Goal: Information Seeking & Learning: Learn about a topic

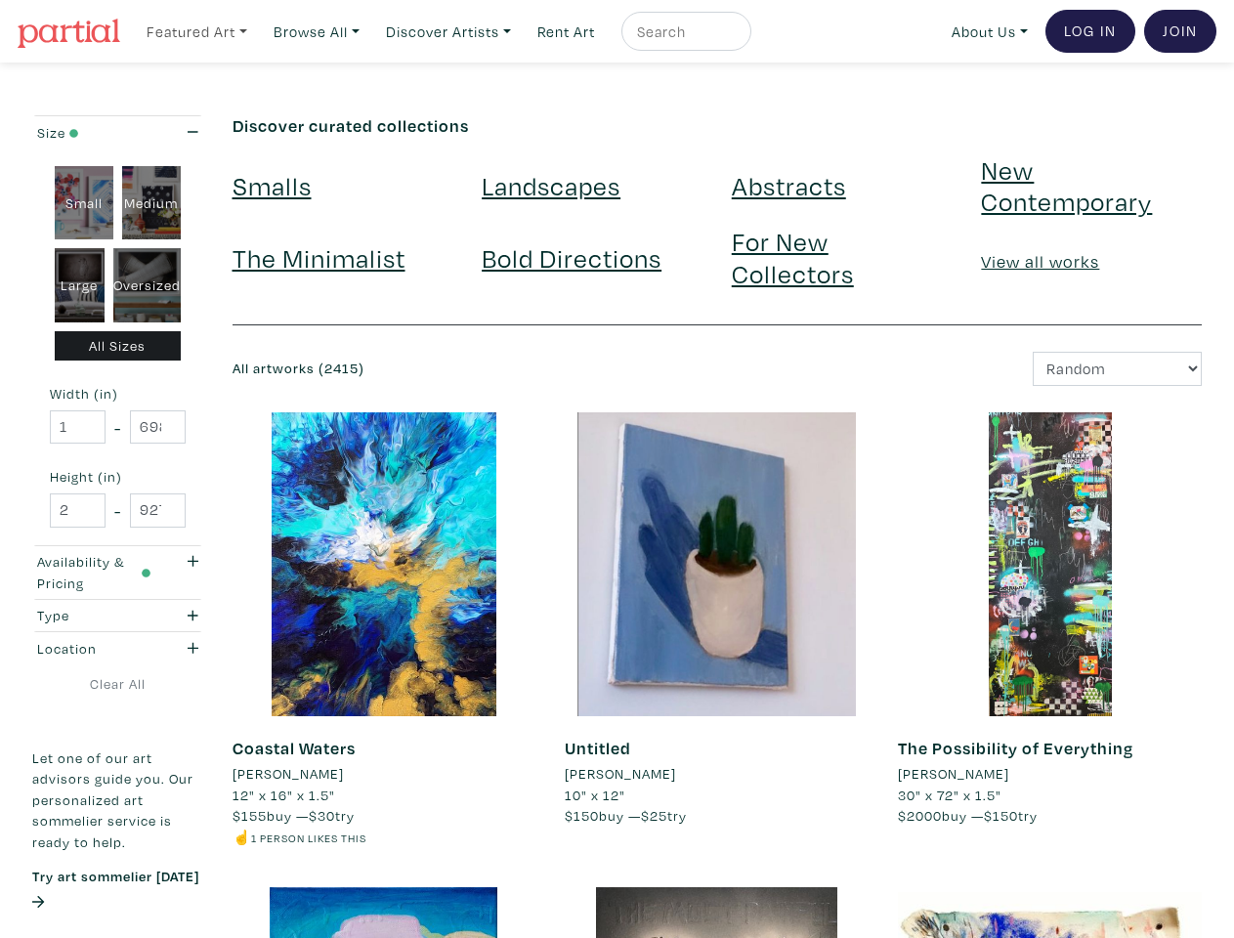
click at [198, 30] on link "Featured Art" at bounding box center [197, 32] width 118 height 40
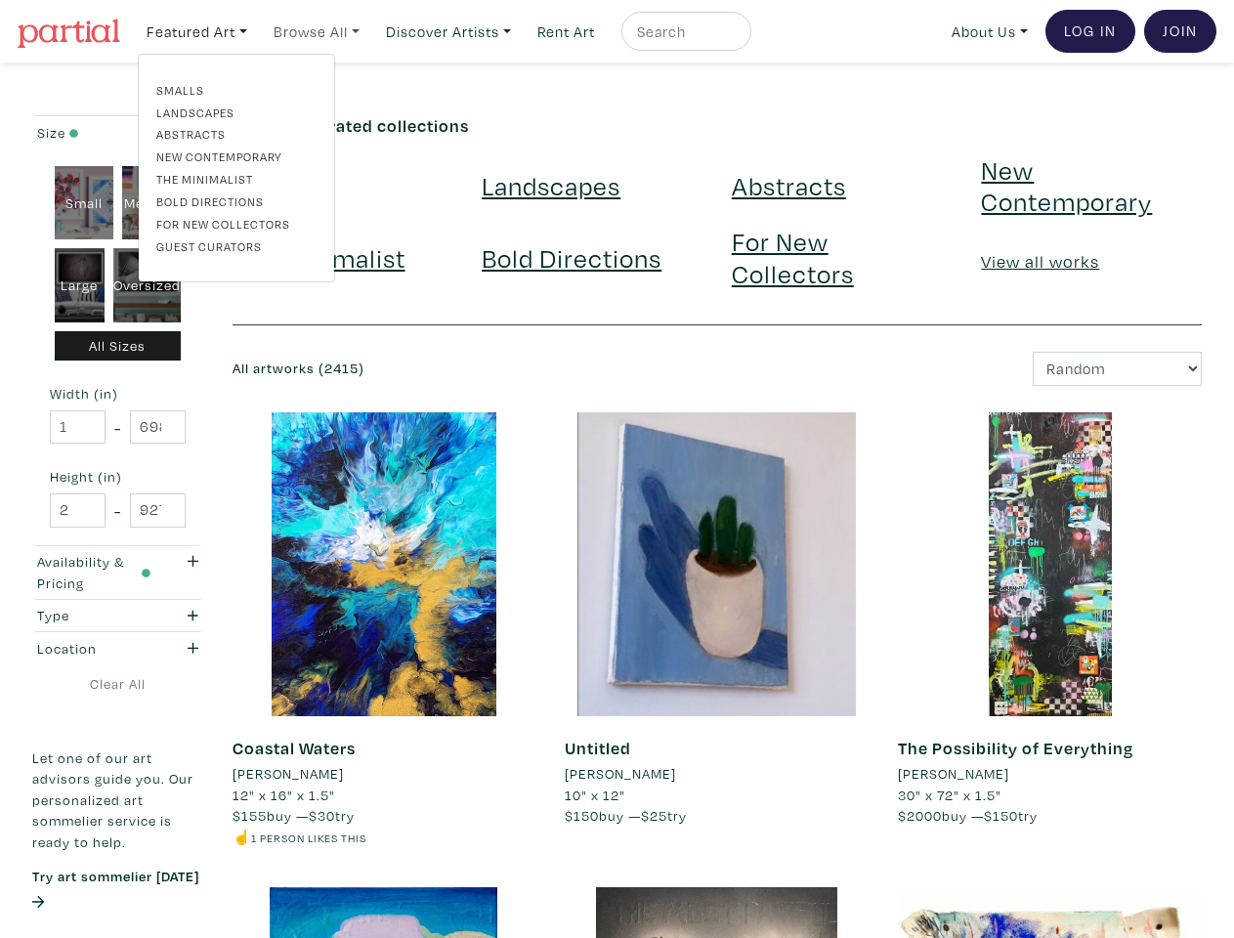
click at [322, 30] on link "Browse All" at bounding box center [317, 32] width 104 height 40
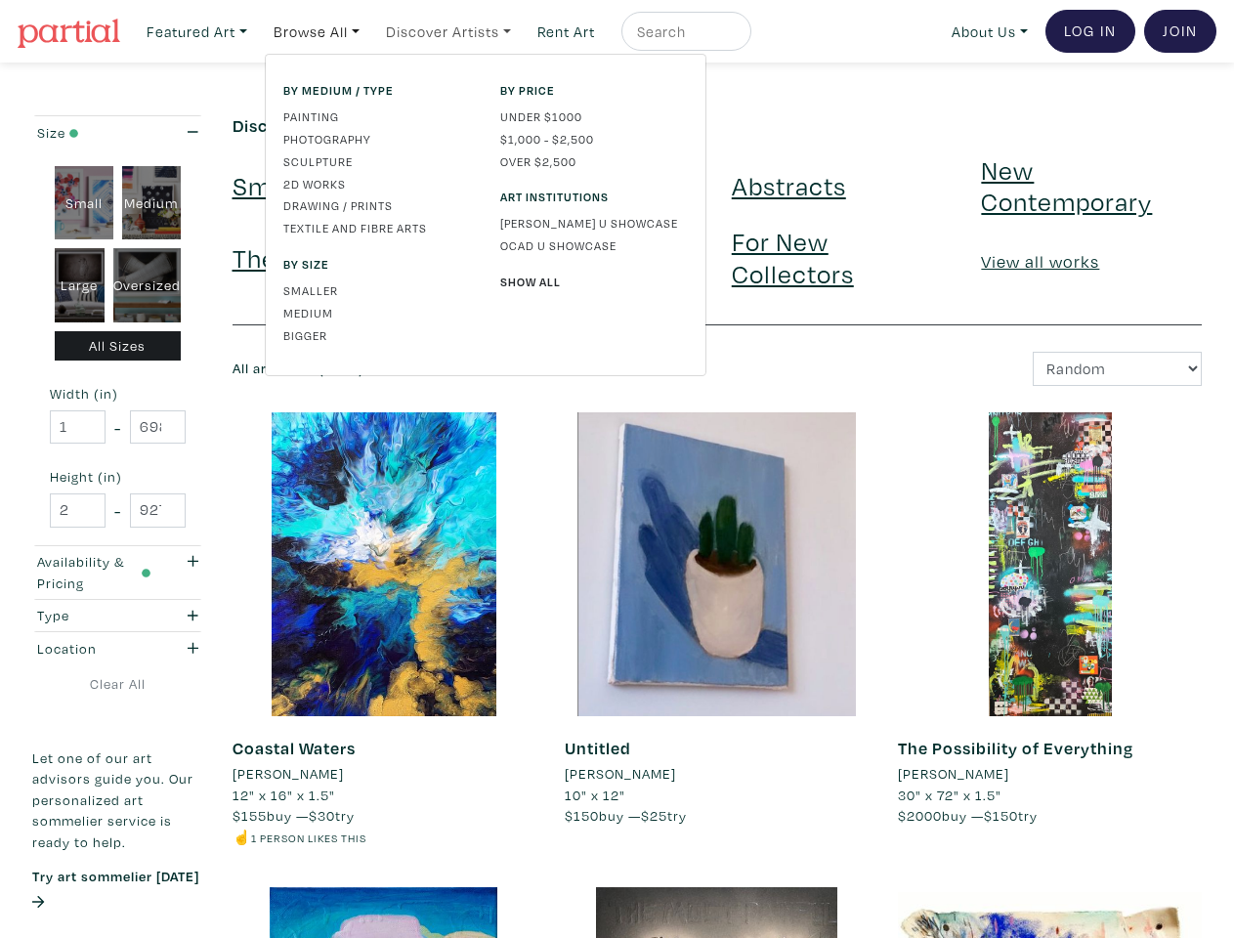
click at [458, 30] on link "Discover Artists" at bounding box center [448, 32] width 143 height 40
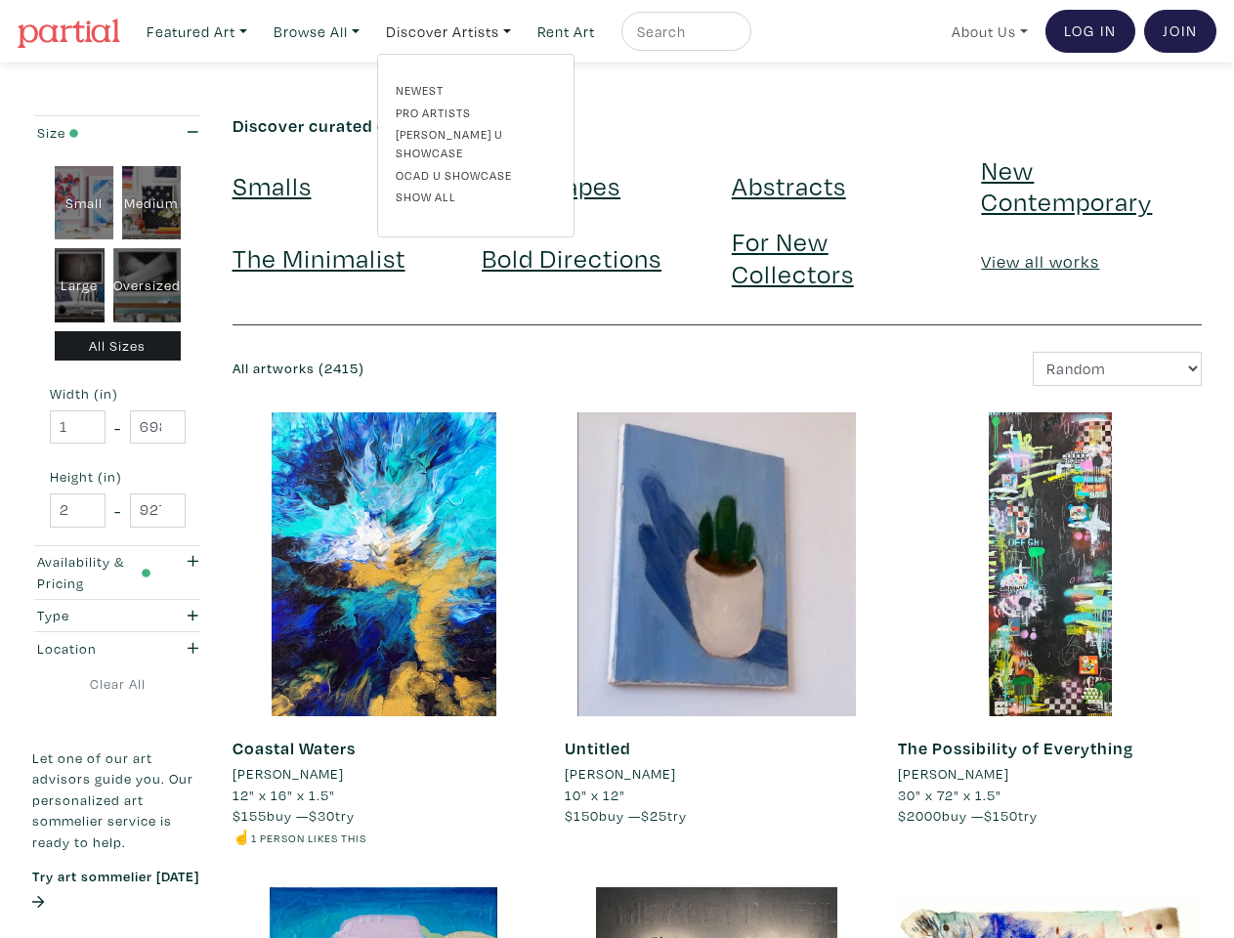
click at [986, 30] on link "About Us" at bounding box center [990, 32] width 94 height 40
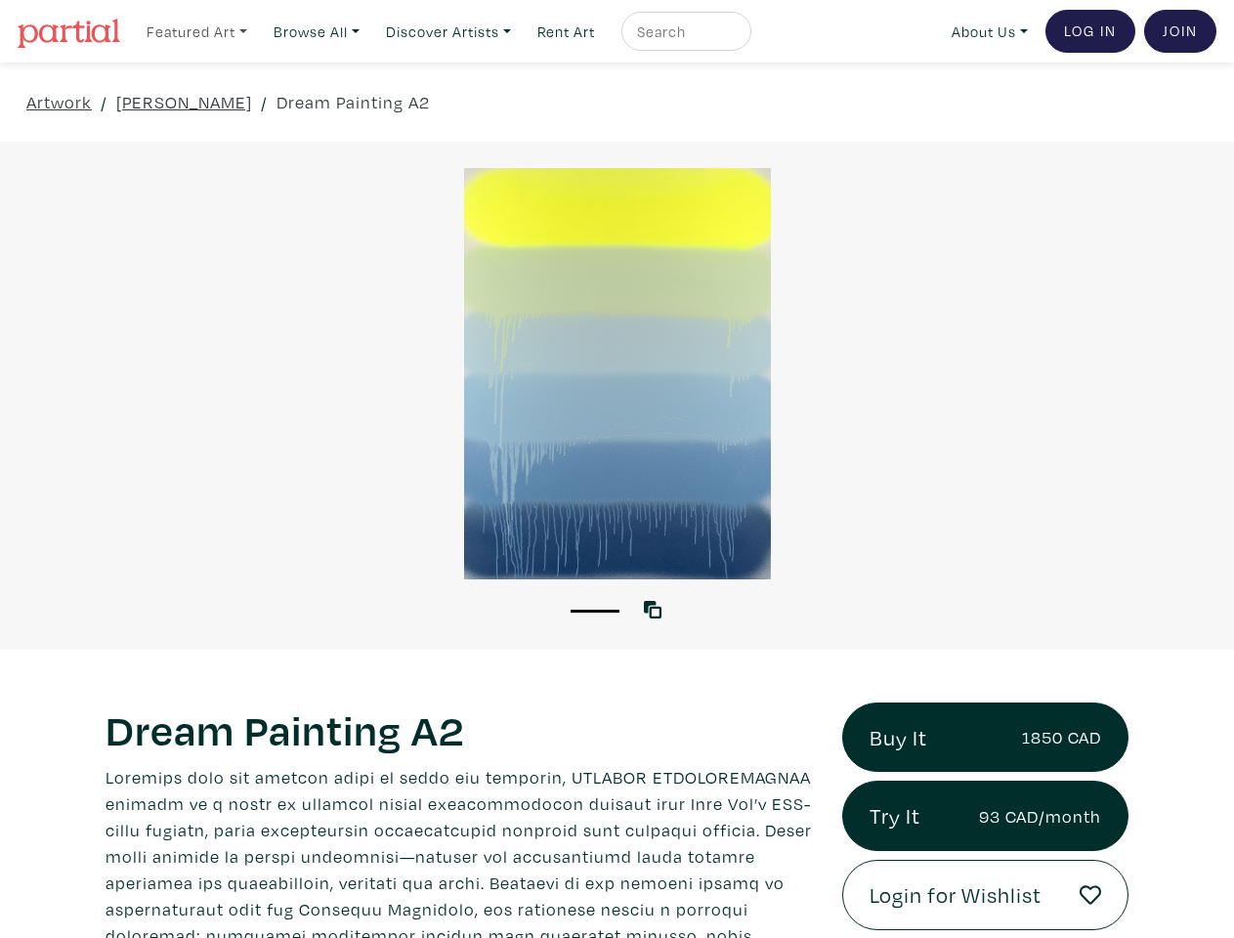
click at [198, 30] on link "Featured Art" at bounding box center [197, 32] width 118 height 40
click at [322, 30] on link "Browse All" at bounding box center [317, 32] width 104 height 40
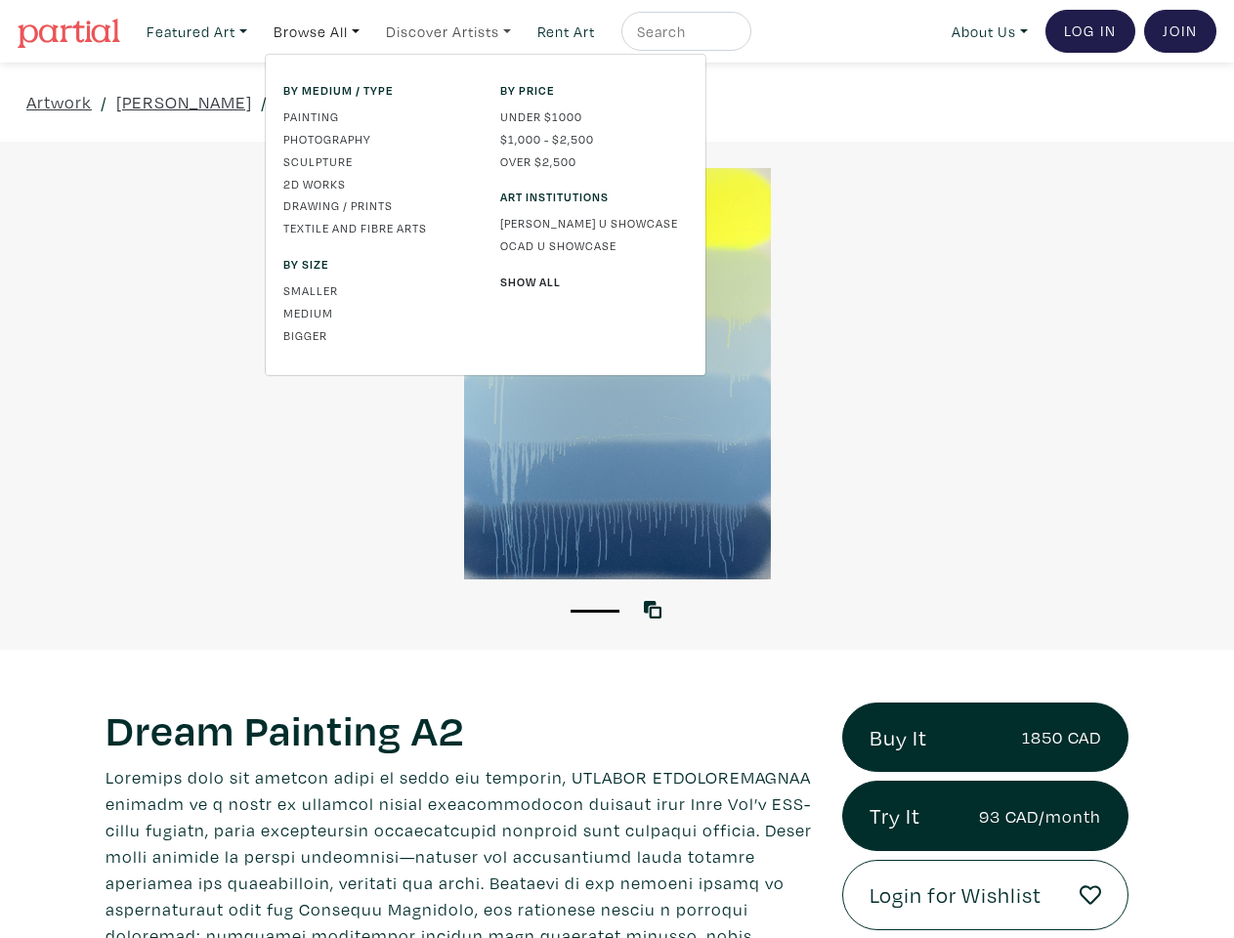
click at [458, 30] on link "Discover Artists" at bounding box center [448, 32] width 143 height 40
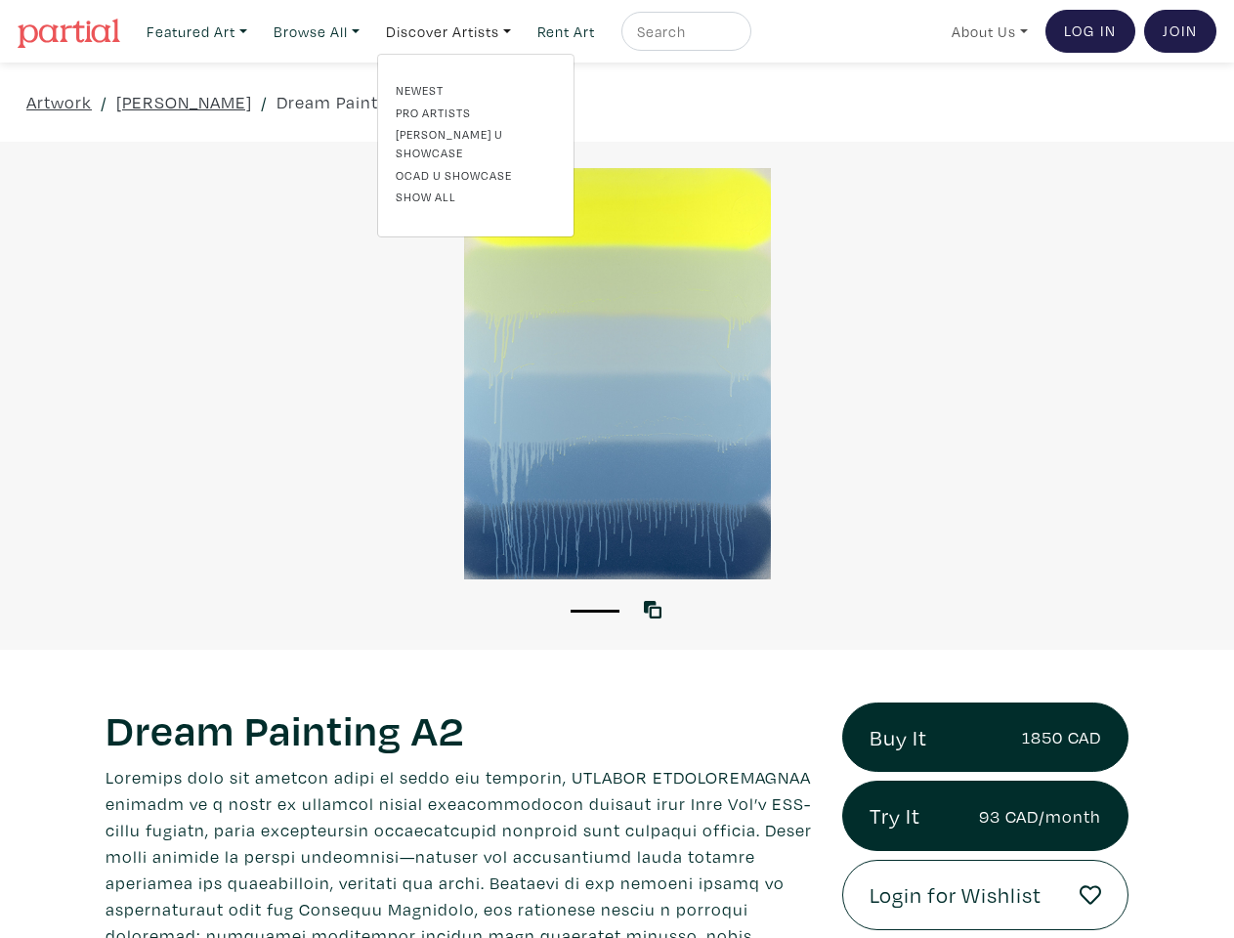
click at [986, 30] on link "About Us" at bounding box center [990, 32] width 94 height 40
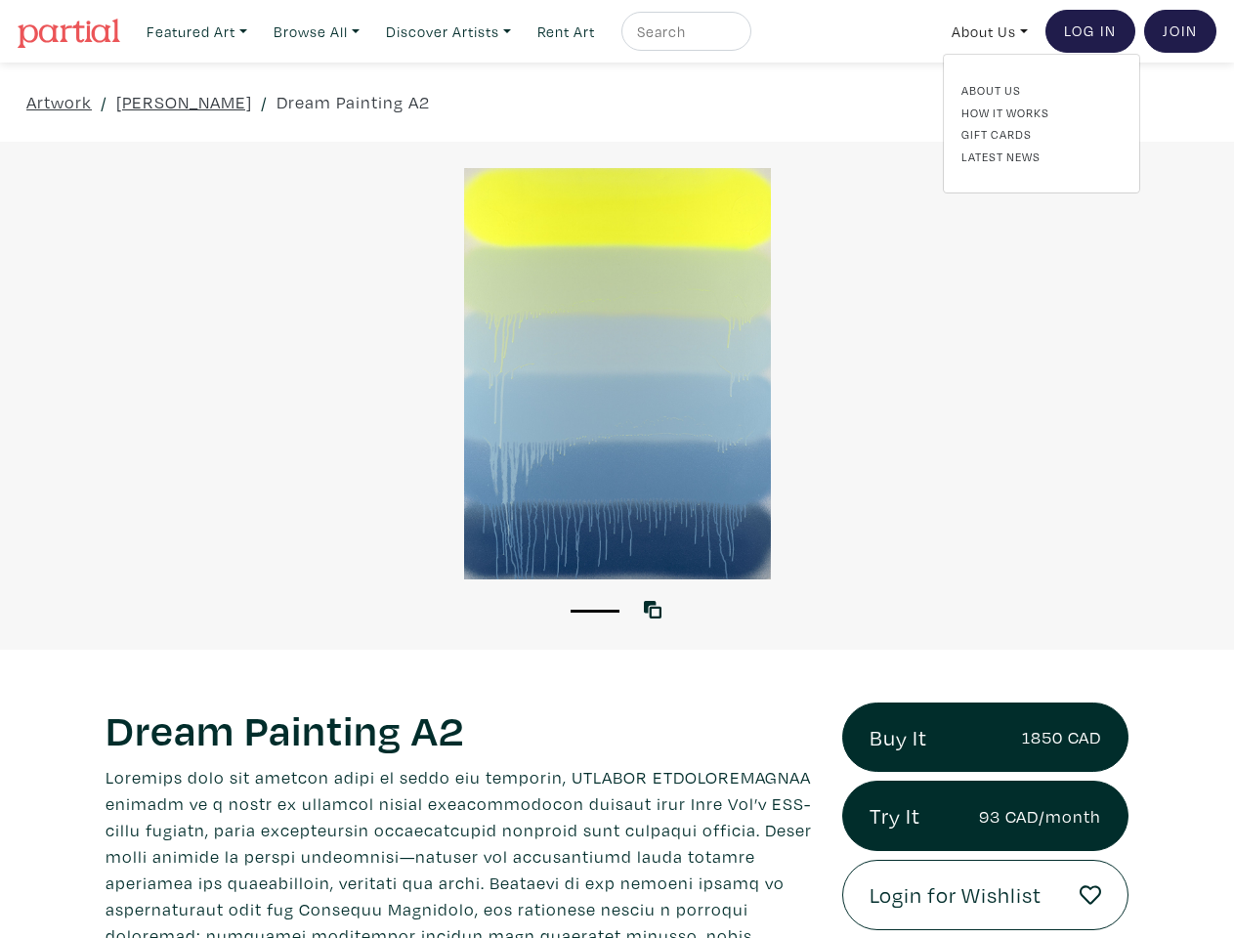
click at [595, 610] on button "1" at bounding box center [595, 611] width 49 height 3
click at [657, 609] on icon at bounding box center [653, 610] width 18 height 18
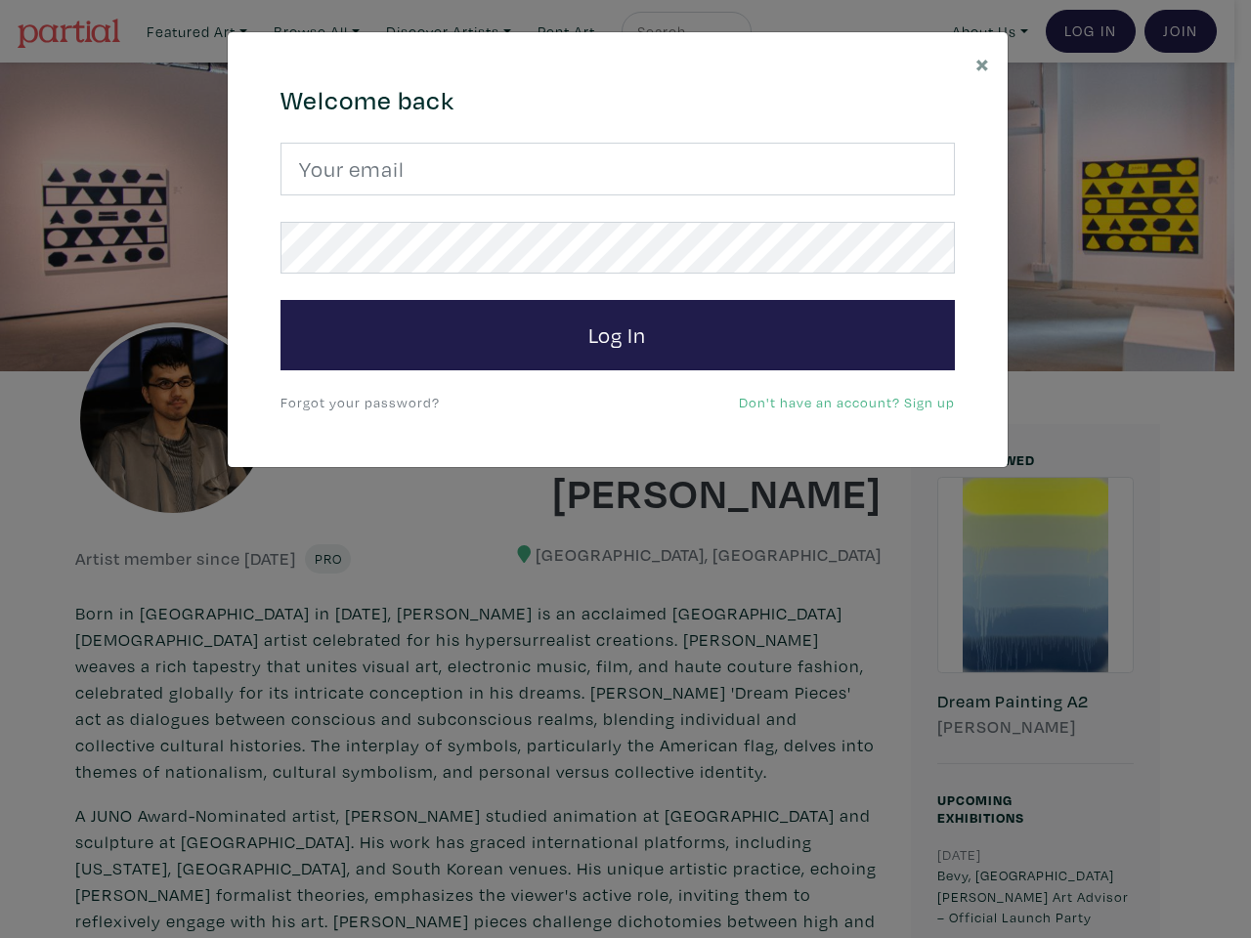
click at [625, 469] on div "× 664c6a6d6e3476504e6b79362f4172494552756f694733386b666278545363695a485979654c4…" at bounding box center [625, 469] width 1251 height 938
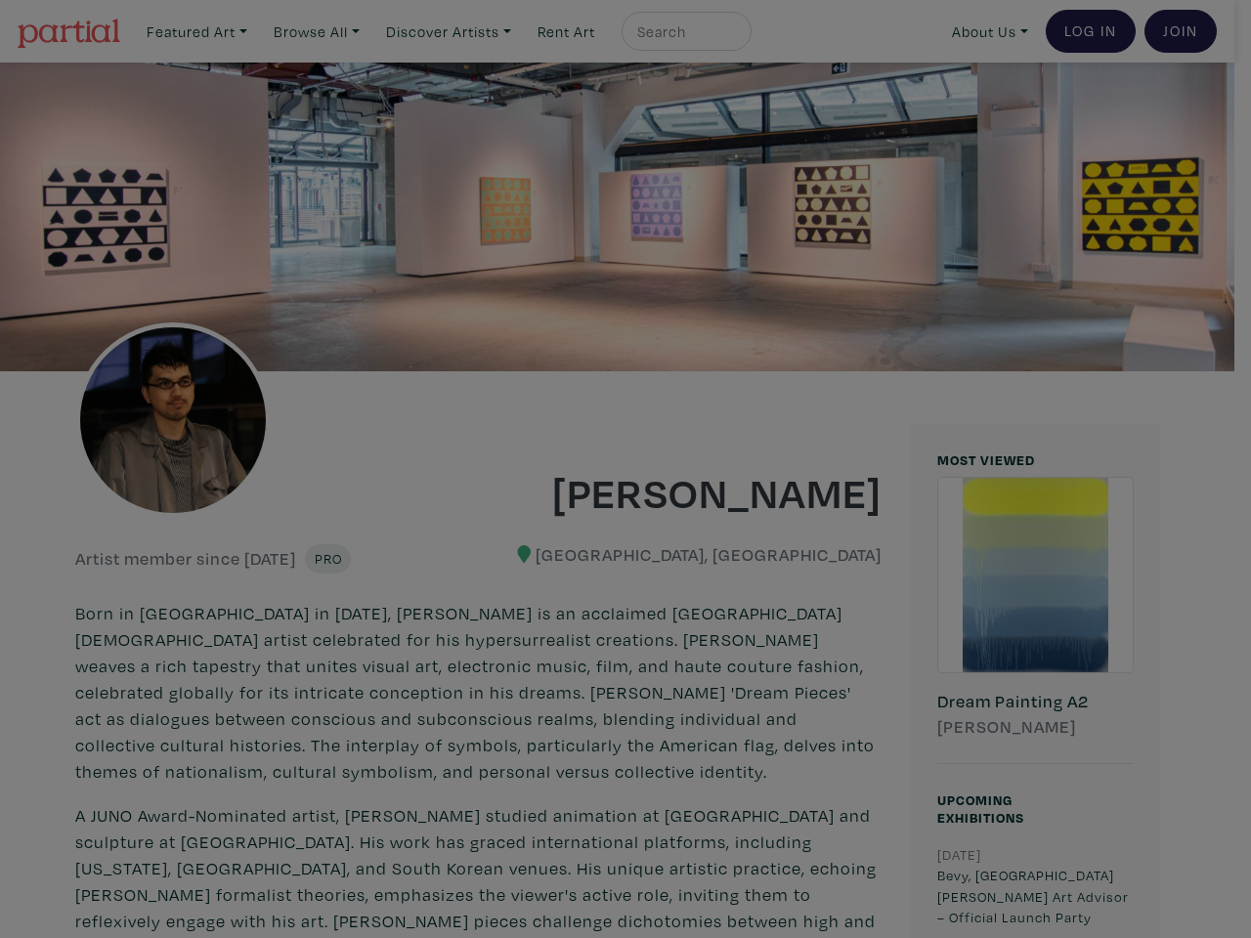
click at [618, 335] on div at bounding box center [625, 469] width 1251 height 938
